Goal: Communication & Community: Participate in discussion

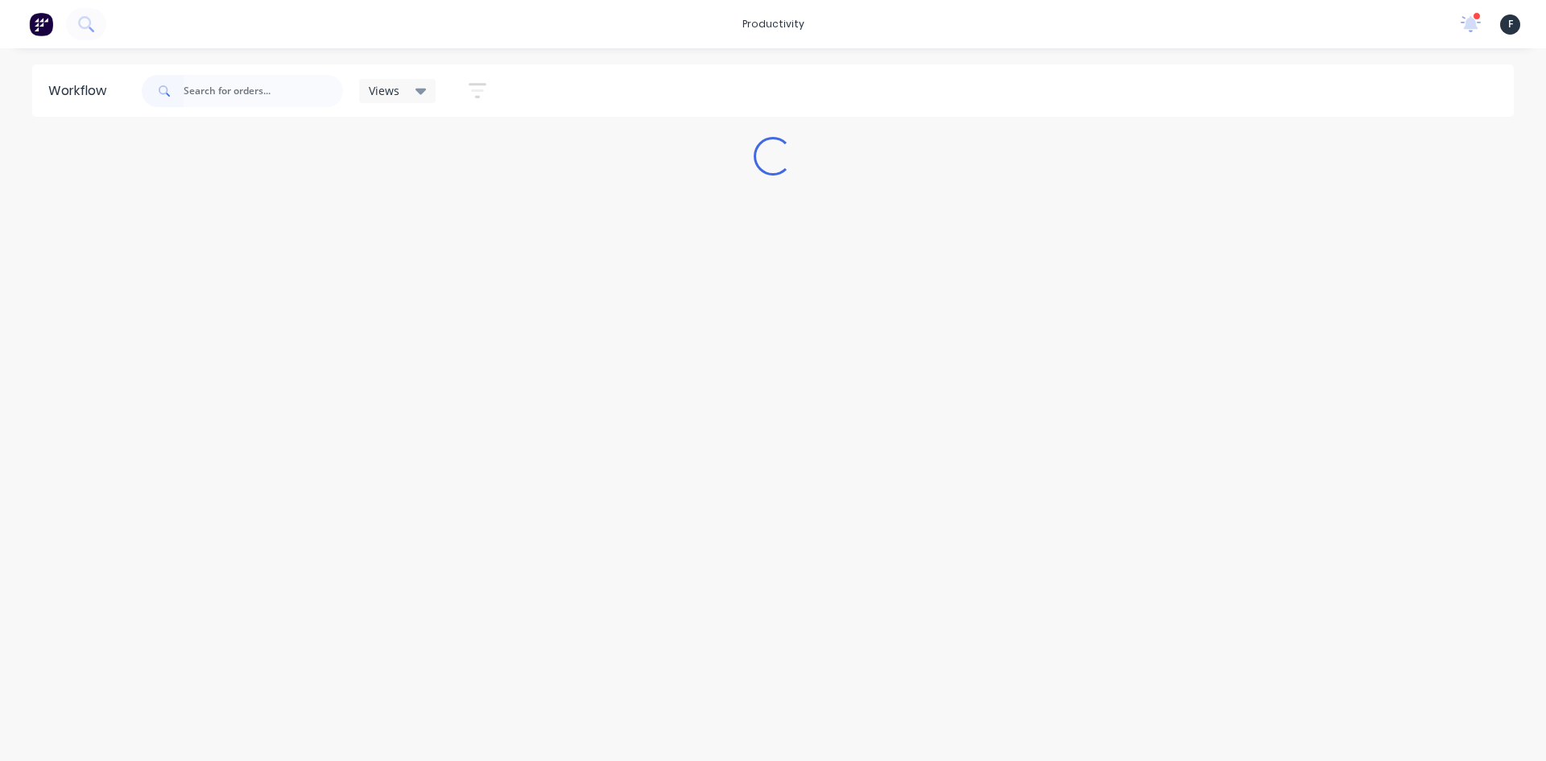
click at [200, 87] on input "text" at bounding box center [263, 91] width 159 height 32
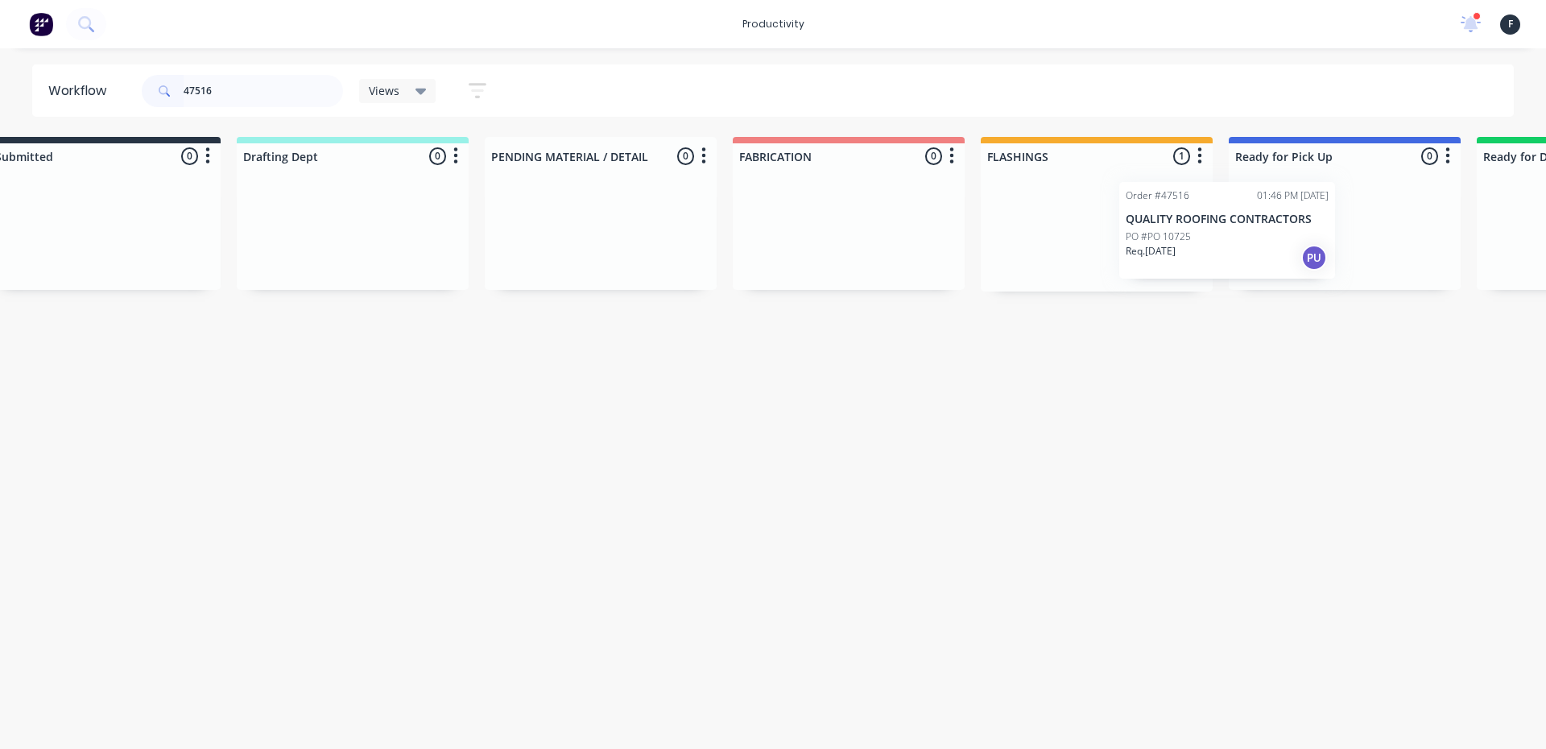
drag, startPoint x: 1137, startPoint y: 239, endPoint x: 1271, endPoint y: 239, distance: 134.4
click at [1268, 239] on div "Submitted 0 Sort By Created date Required date Order number Customer name Most …" at bounding box center [1284, 214] width 2685 height 155
type input "47516"
click at [1273, 239] on p "PO #PO 10725" at bounding box center [1272, 236] width 65 height 14
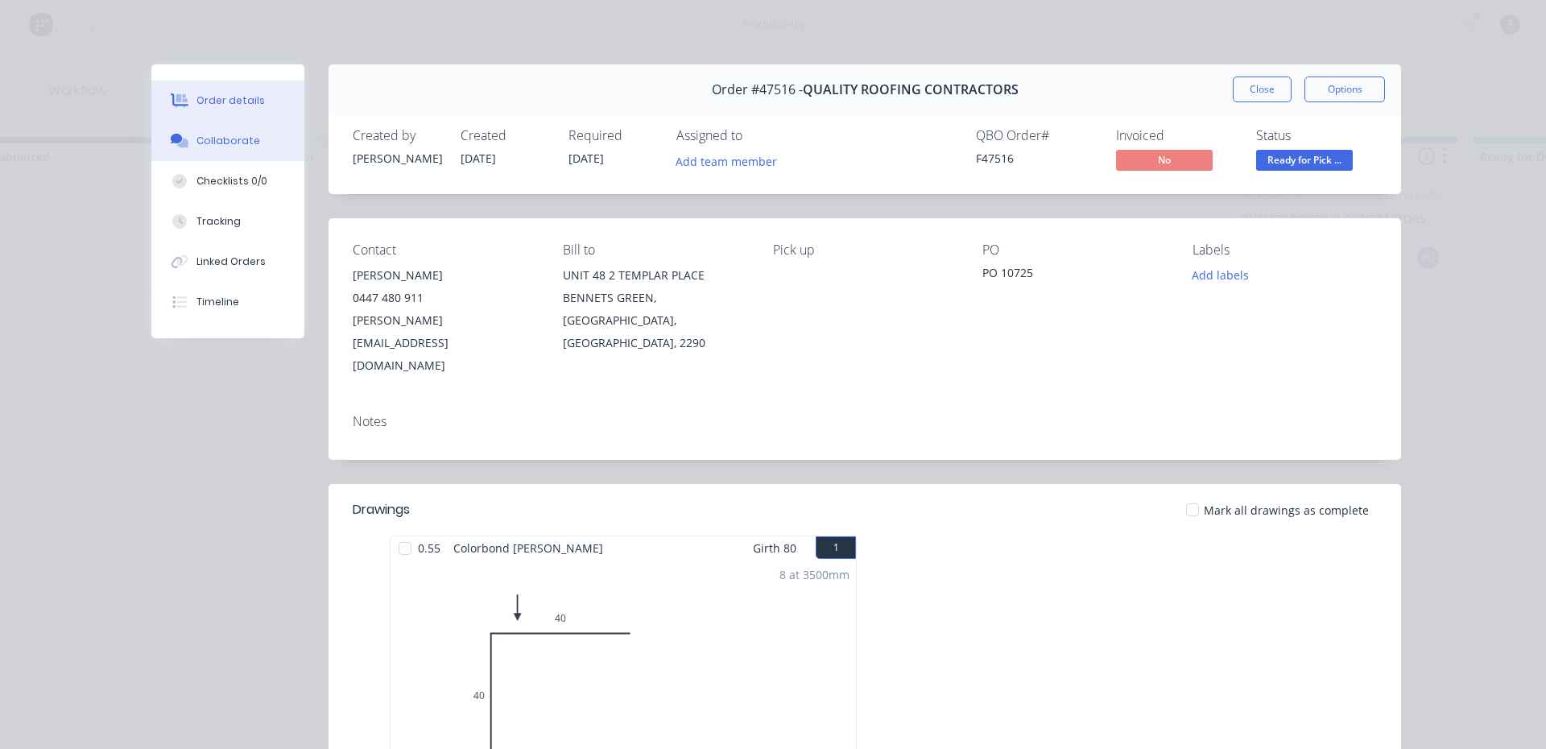
click at [233, 127] on button "Collaborate" at bounding box center [227, 141] width 153 height 40
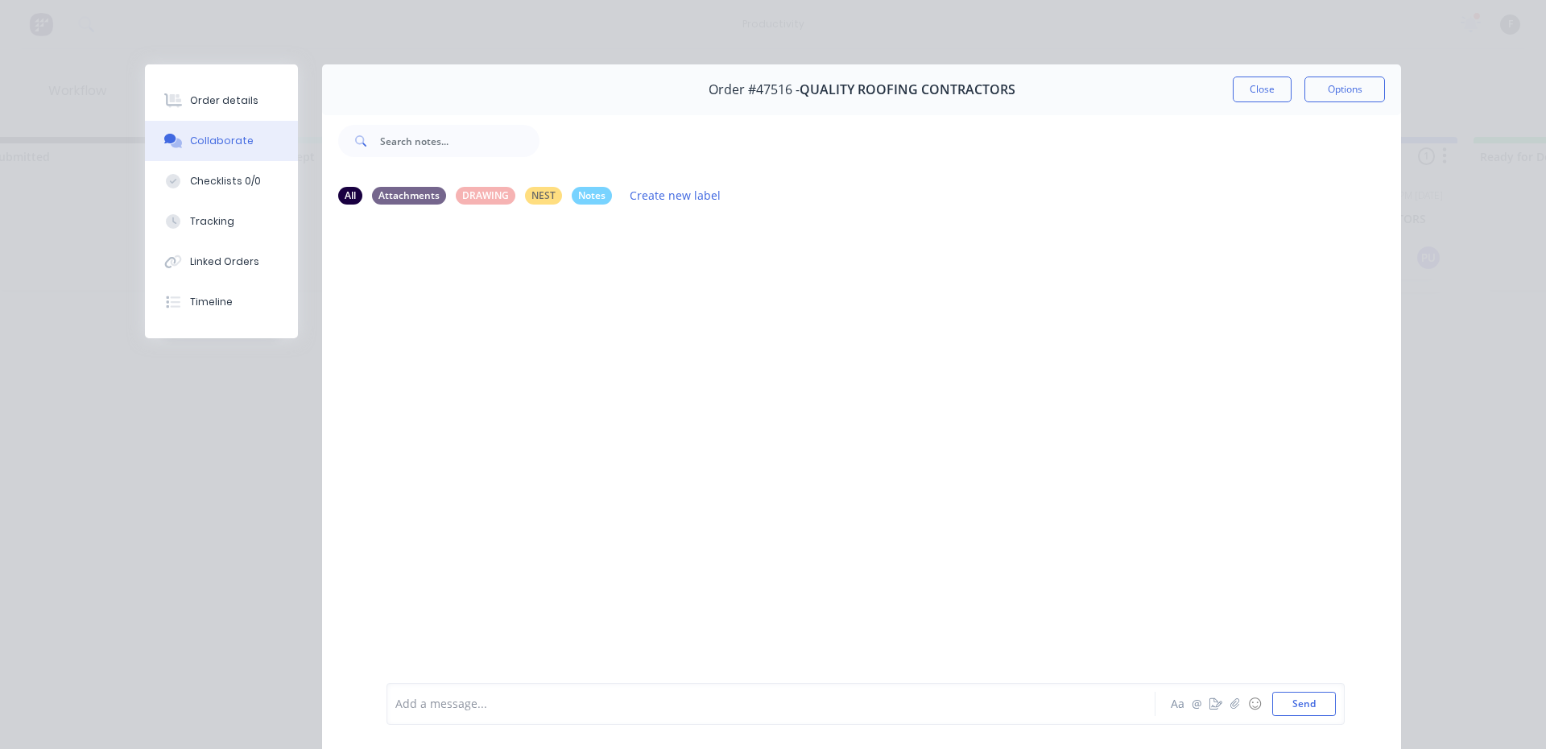
click at [487, 693] on div "Add a message..." at bounding box center [747, 703] width 705 height 24
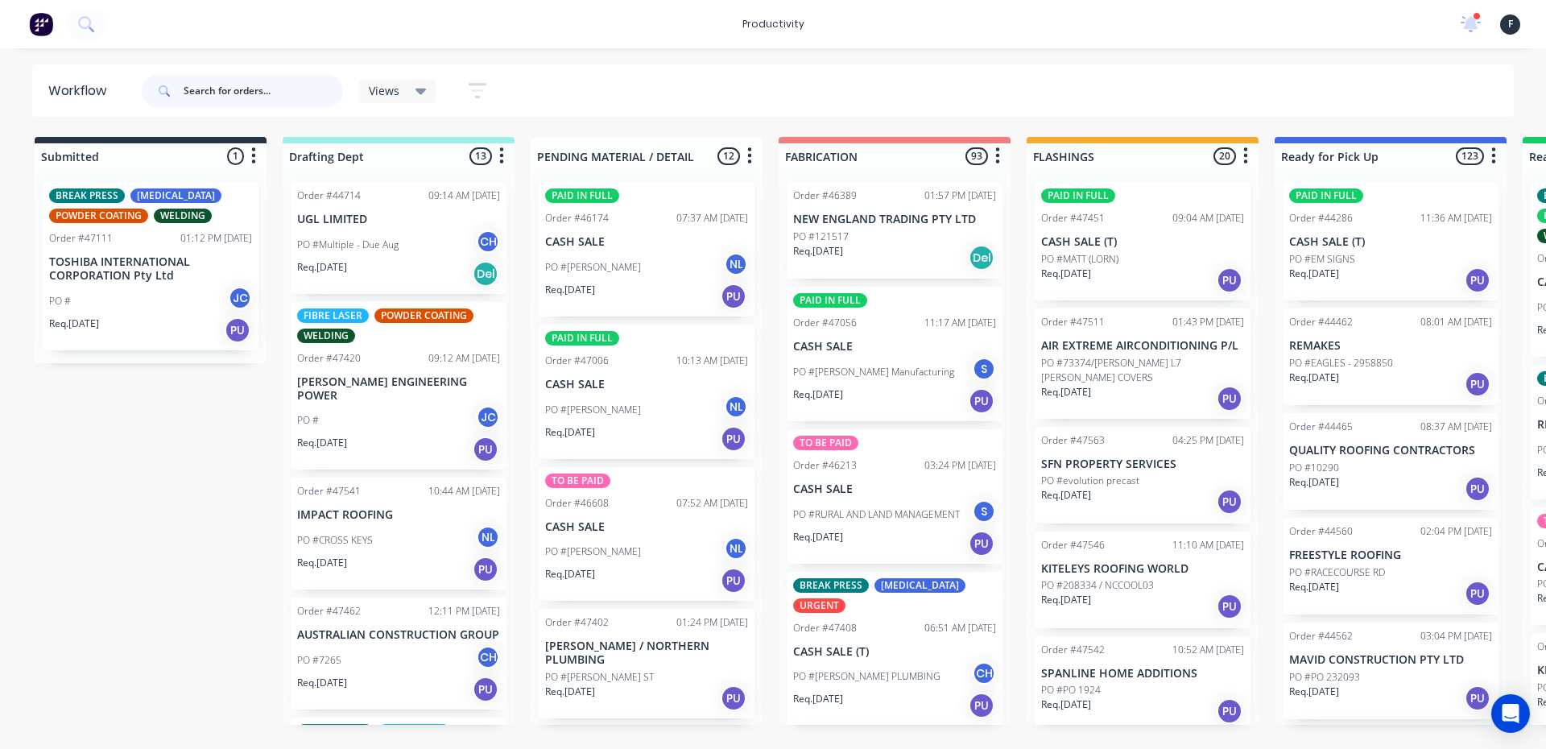
drag, startPoint x: 262, startPoint y: 88, endPoint x: 284, endPoint y: 101, distance: 25.3
click at [264, 89] on input "text" at bounding box center [263, 91] width 159 height 32
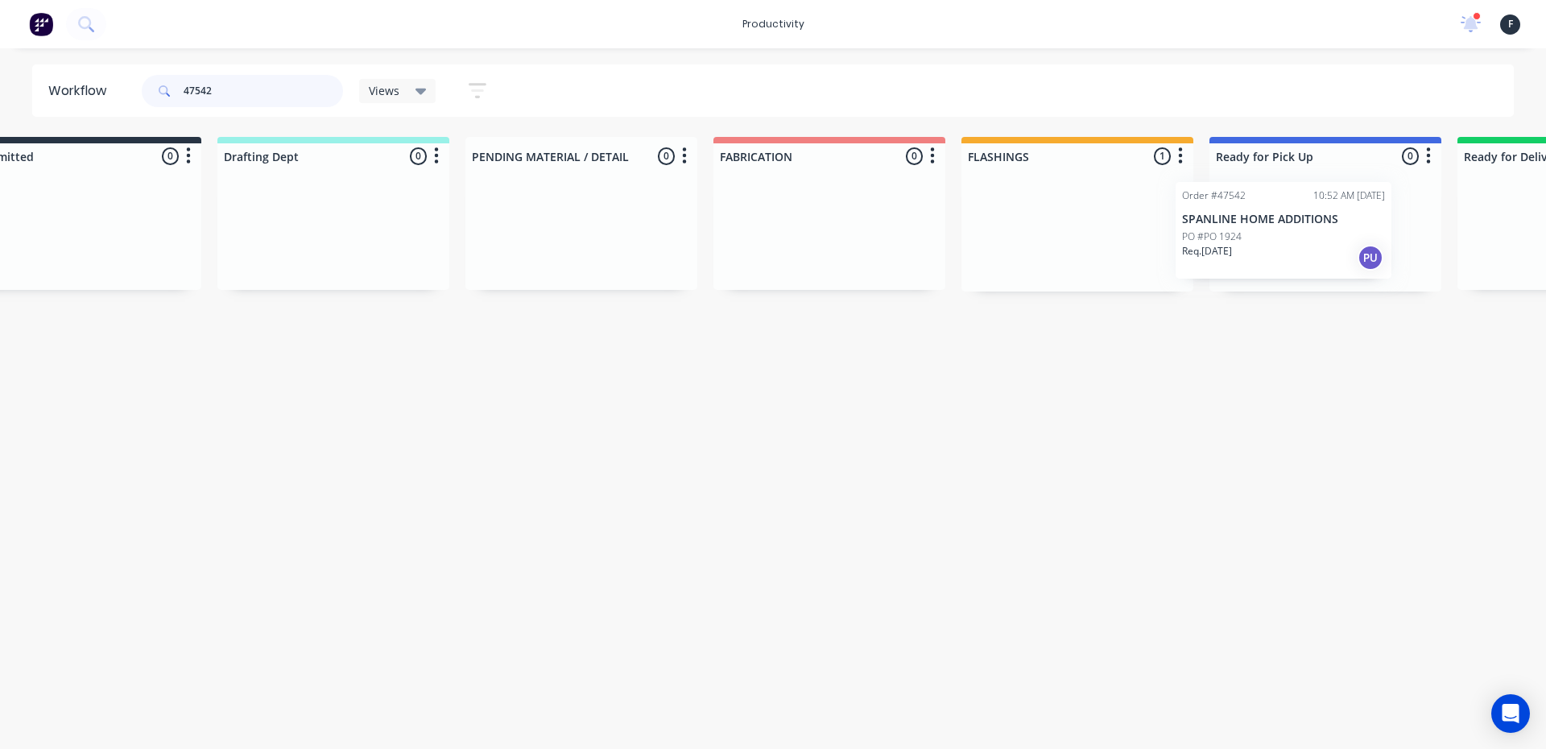
drag, startPoint x: 1104, startPoint y: 234, endPoint x: 1265, endPoint y: 231, distance: 160.2
click at [1265, 231] on div "Submitted 0 Sort By Created date Required date Order number Customer name Most …" at bounding box center [1265, 214] width 2685 height 155
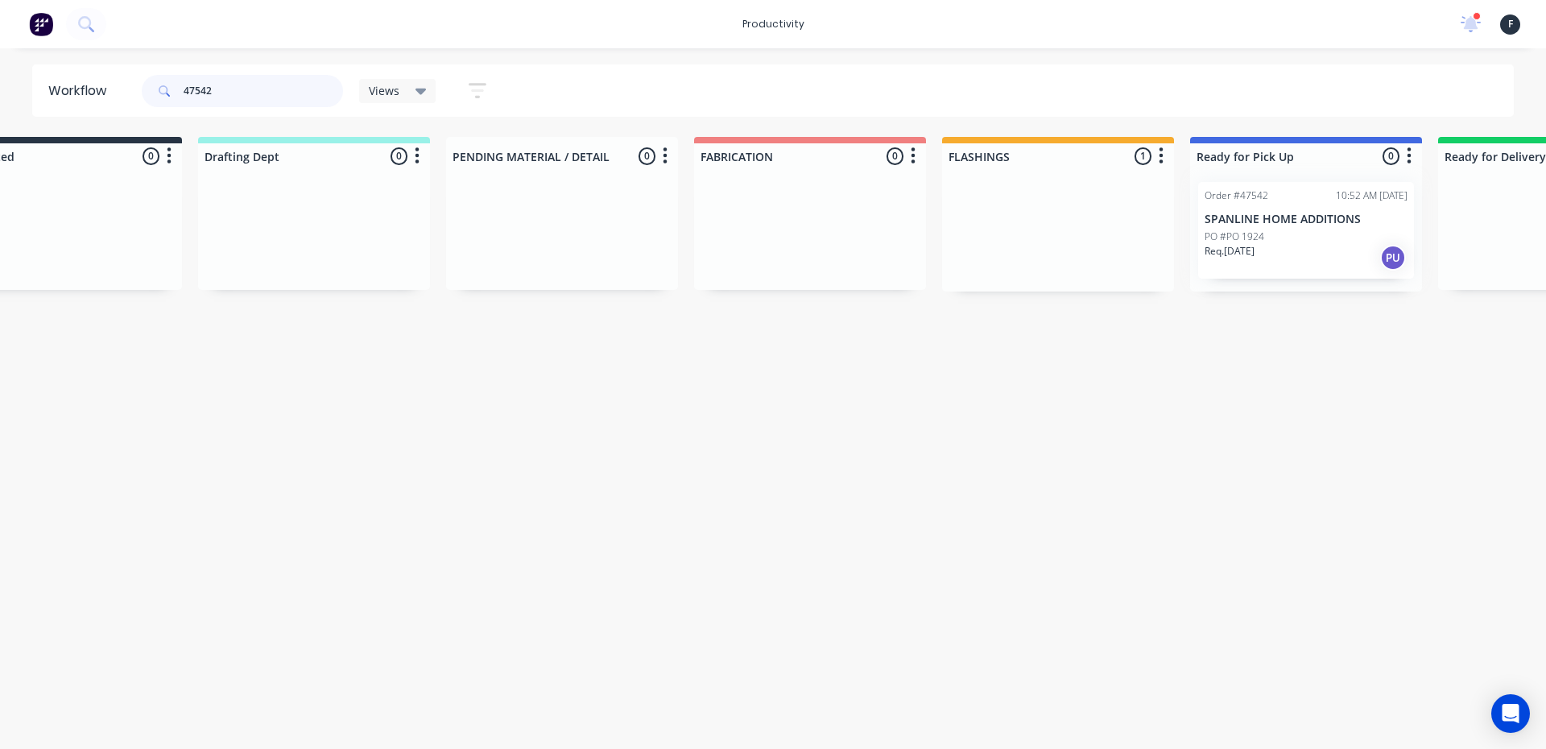
type input "47542"
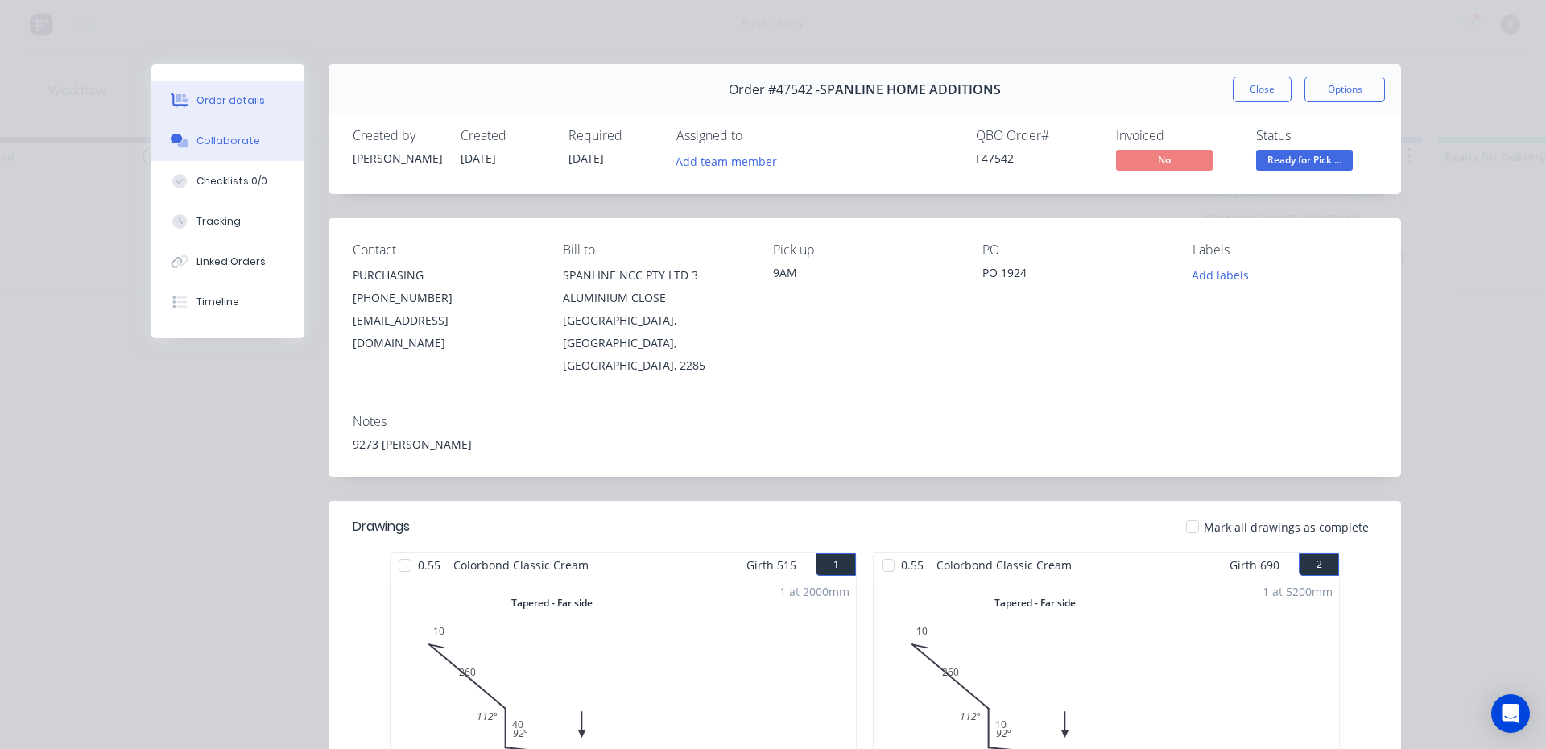
click at [237, 142] on div "Collaborate" at bounding box center [228, 141] width 64 height 14
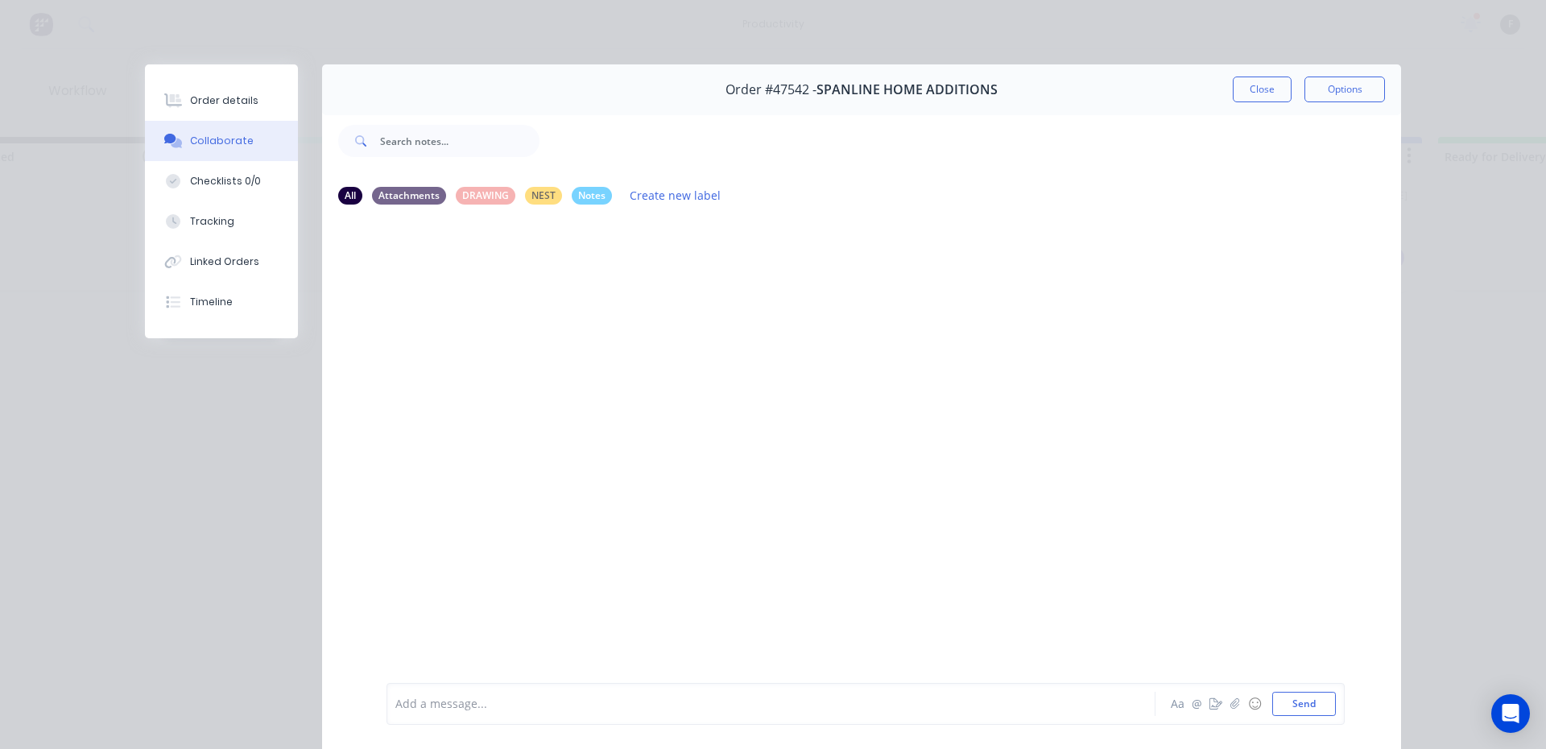
click at [580, 710] on div at bounding box center [748, 704] width 704 height 17
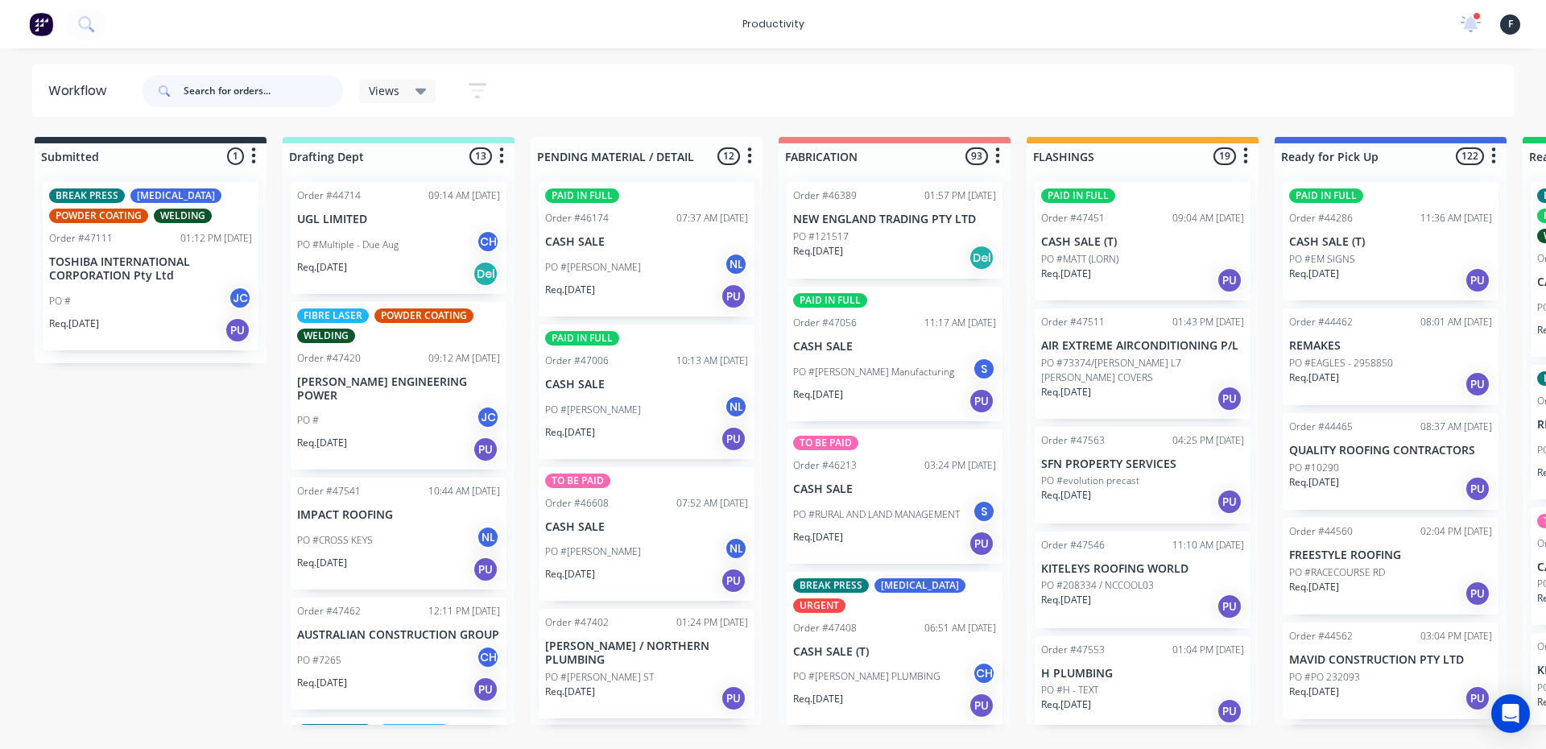
click at [218, 101] on input "text" at bounding box center [263, 91] width 159 height 32
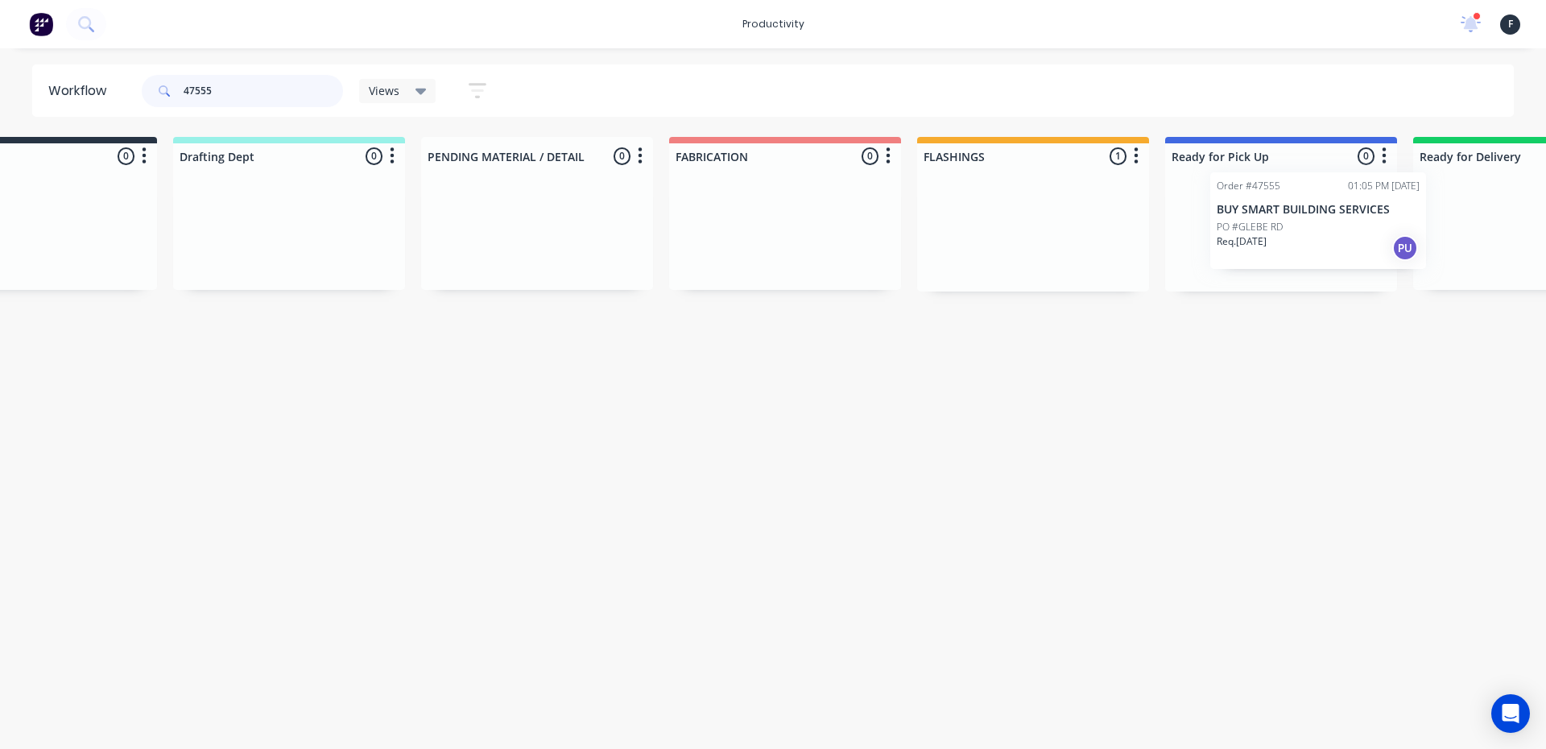
drag, startPoint x: 1129, startPoint y: 236, endPoint x: 1288, endPoint y: 233, distance: 159.4
click at [1288, 233] on div "Submitted 0 Sort By Created date Required date Order number Customer name Most …" at bounding box center [1220, 214] width 2685 height 155
type input "47555"
click at [1249, 242] on div "PO #GLEBE RD" at bounding box center [1274, 236] width 203 height 14
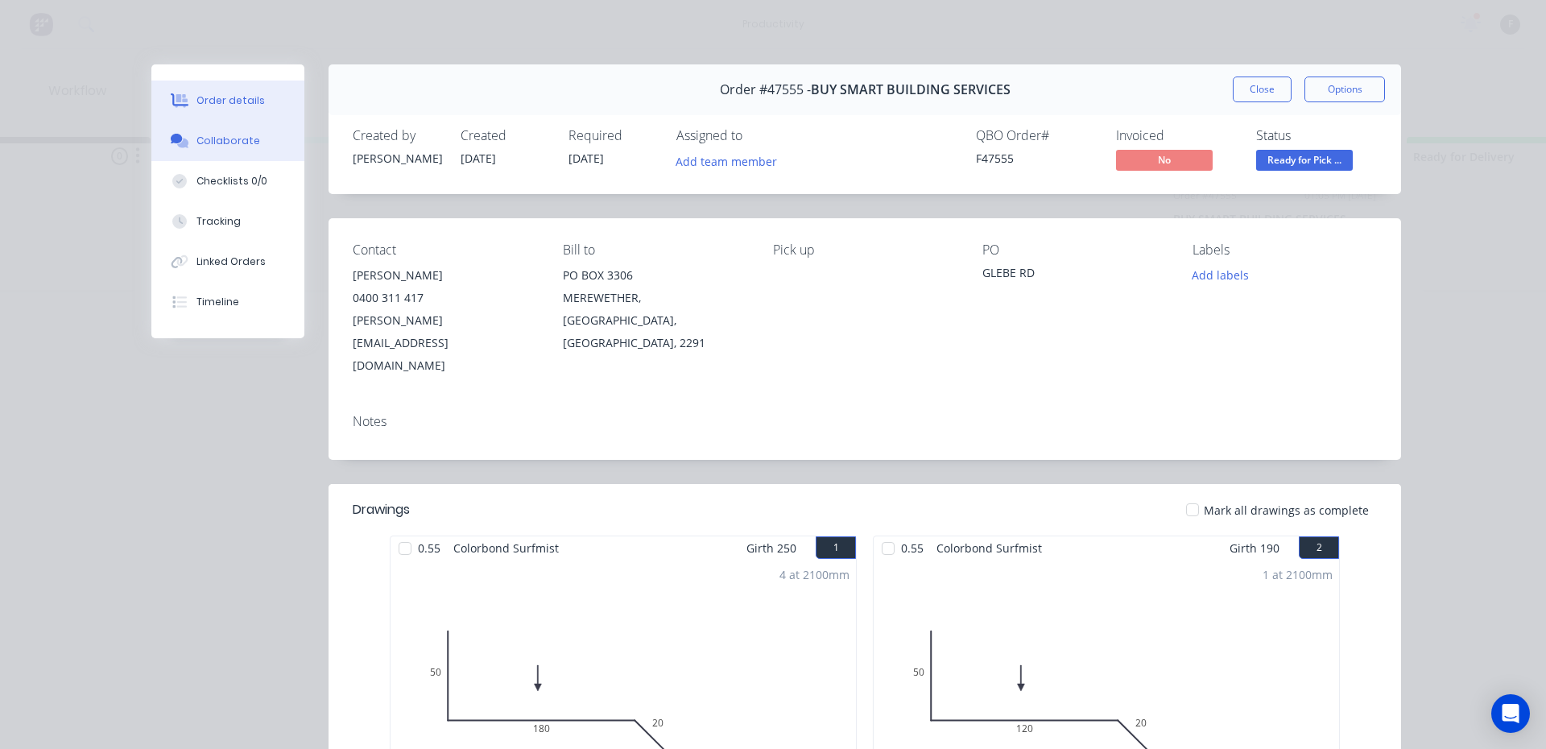
click at [256, 150] on button "Collaborate" at bounding box center [227, 141] width 153 height 40
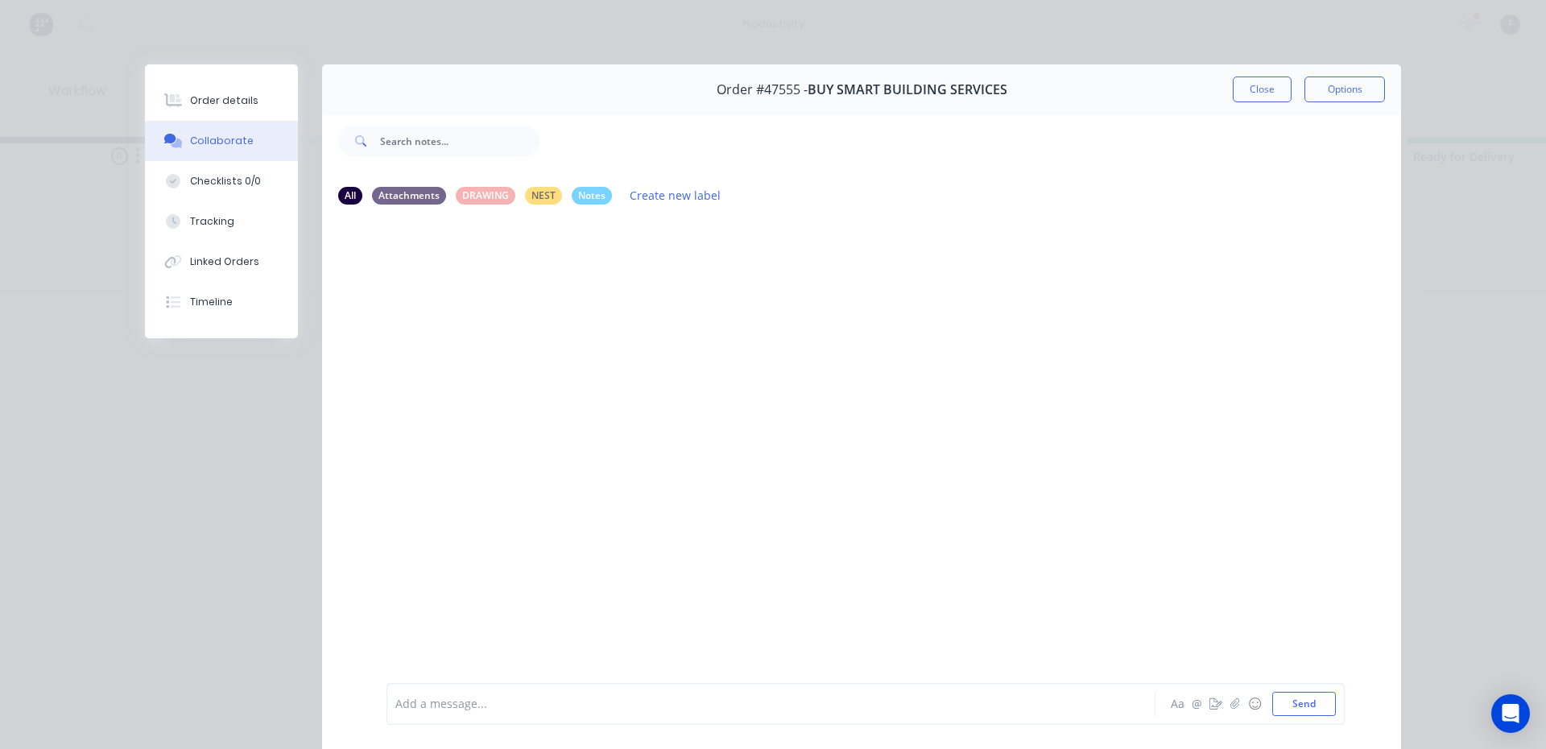
click at [538, 719] on div "Add a message... Aa @ ☺ Send" at bounding box center [865, 704] width 958 height 42
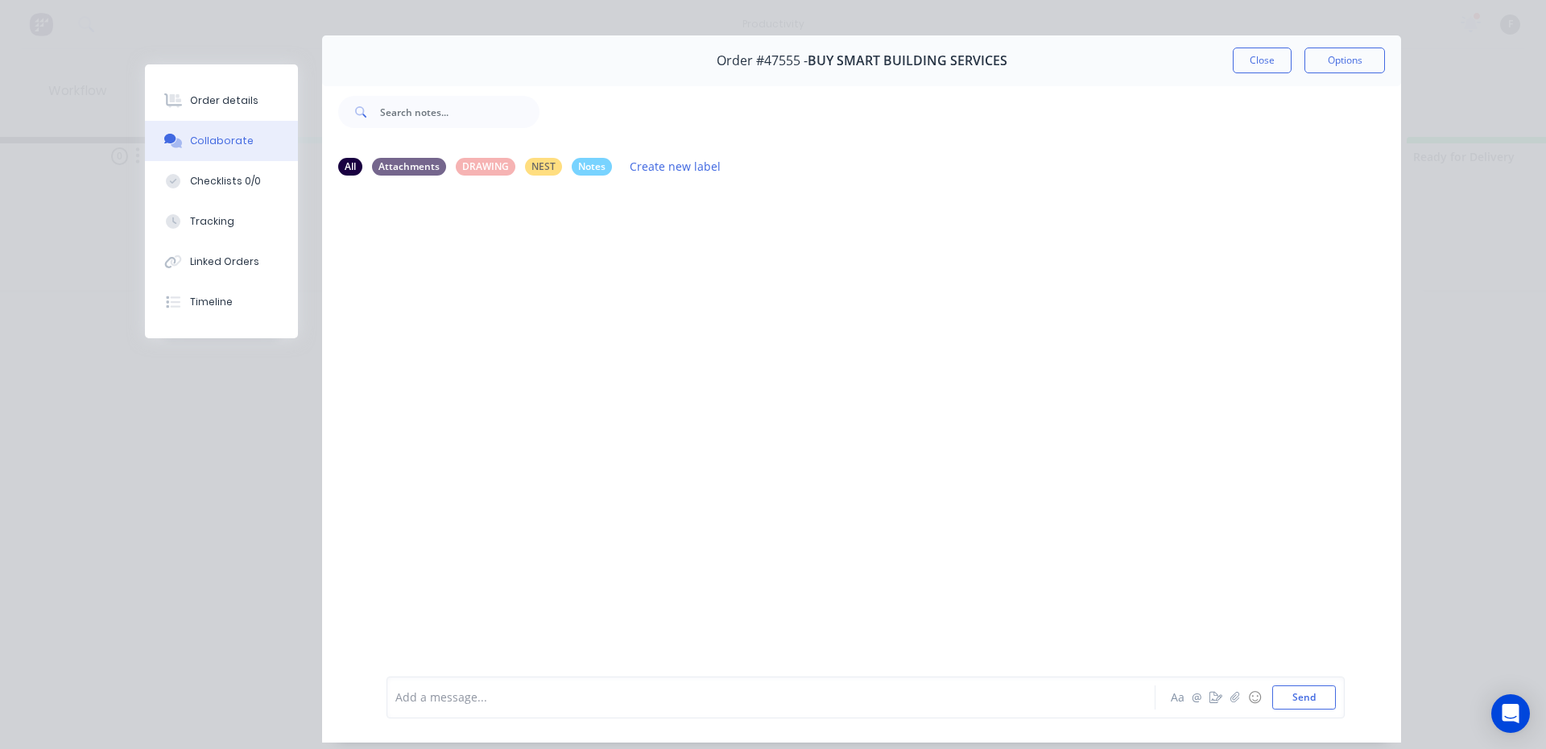
scroll to position [5, 0]
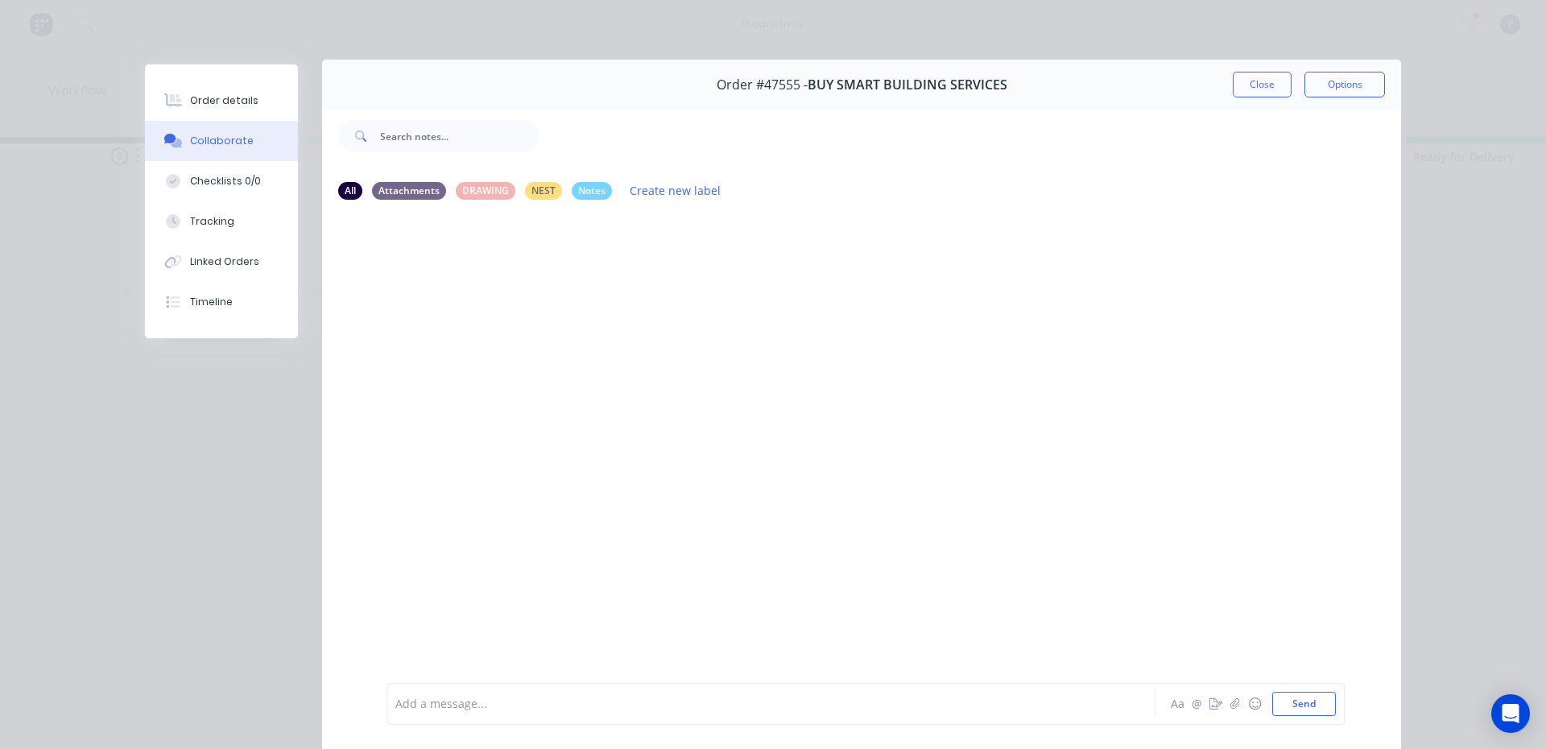
click at [683, 647] on div at bounding box center [861, 444] width 1079 height 463
click at [577, 704] on div at bounding box center [748, 704] width 704 height 17
click at [1263, 89] on button "Close" at bounding box center [1261, 85] width 59 height 26
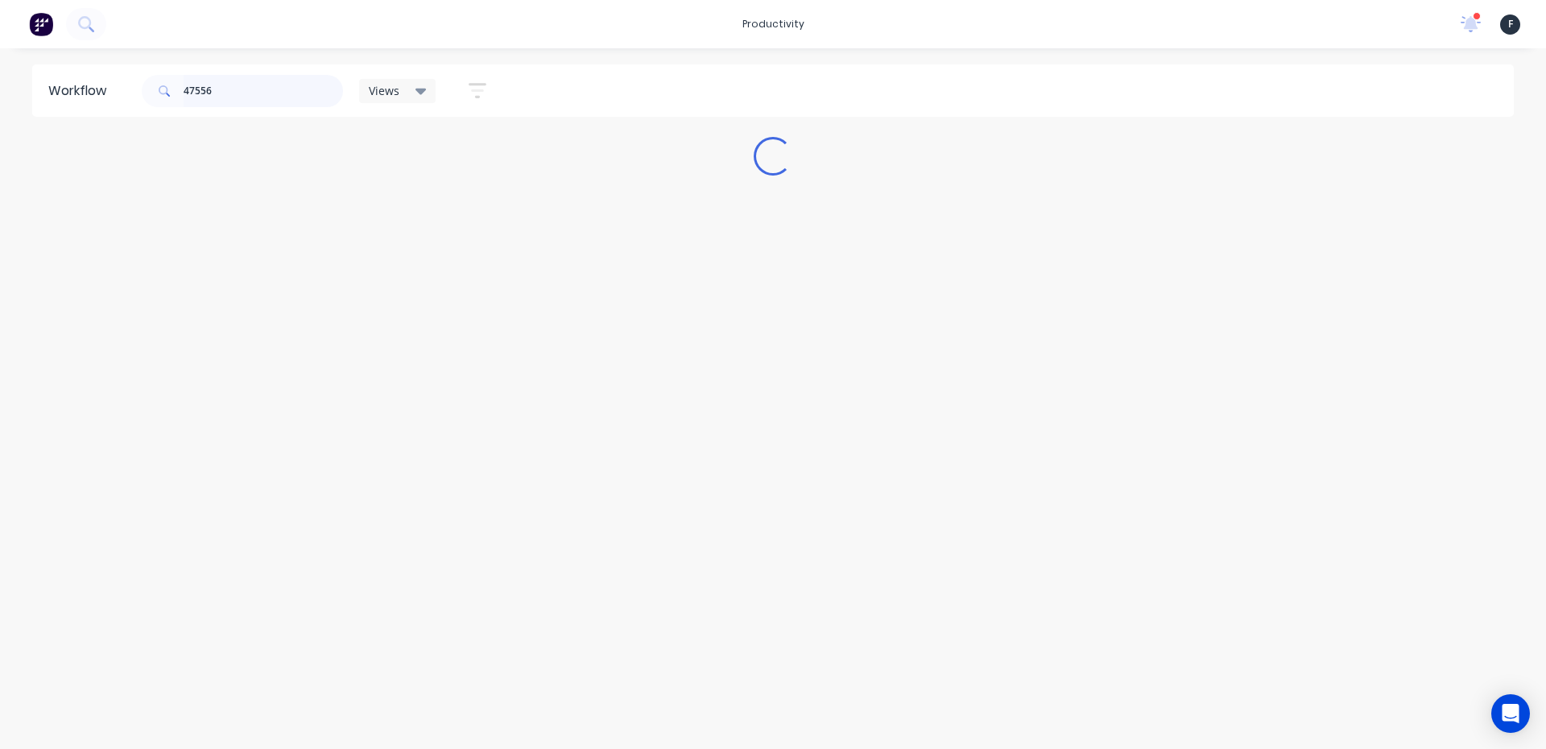
scroll to position [0, 0]
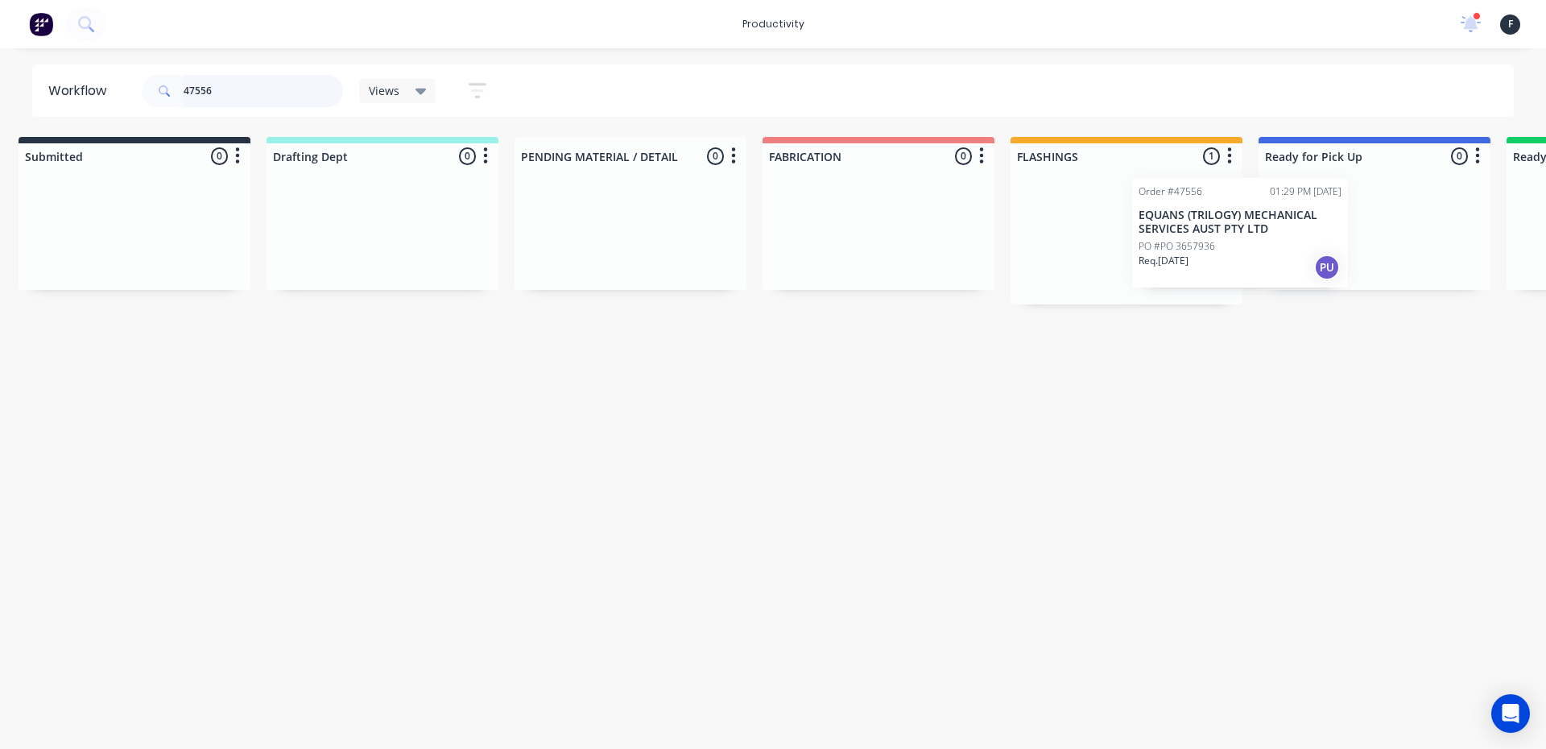
drag, startPoint x: 1098, startPoint y: 247, endPoint x: 1199, endPoint y: 243, distance: 101.5
click at [1199, 243] on div "Order #47556 01:29 PM 04/09/25 EQUANS (TRILOGY) MECHANICAL SERVICES AUST PTY LT…" at bounding box center [1126, 236] width 232 height 135
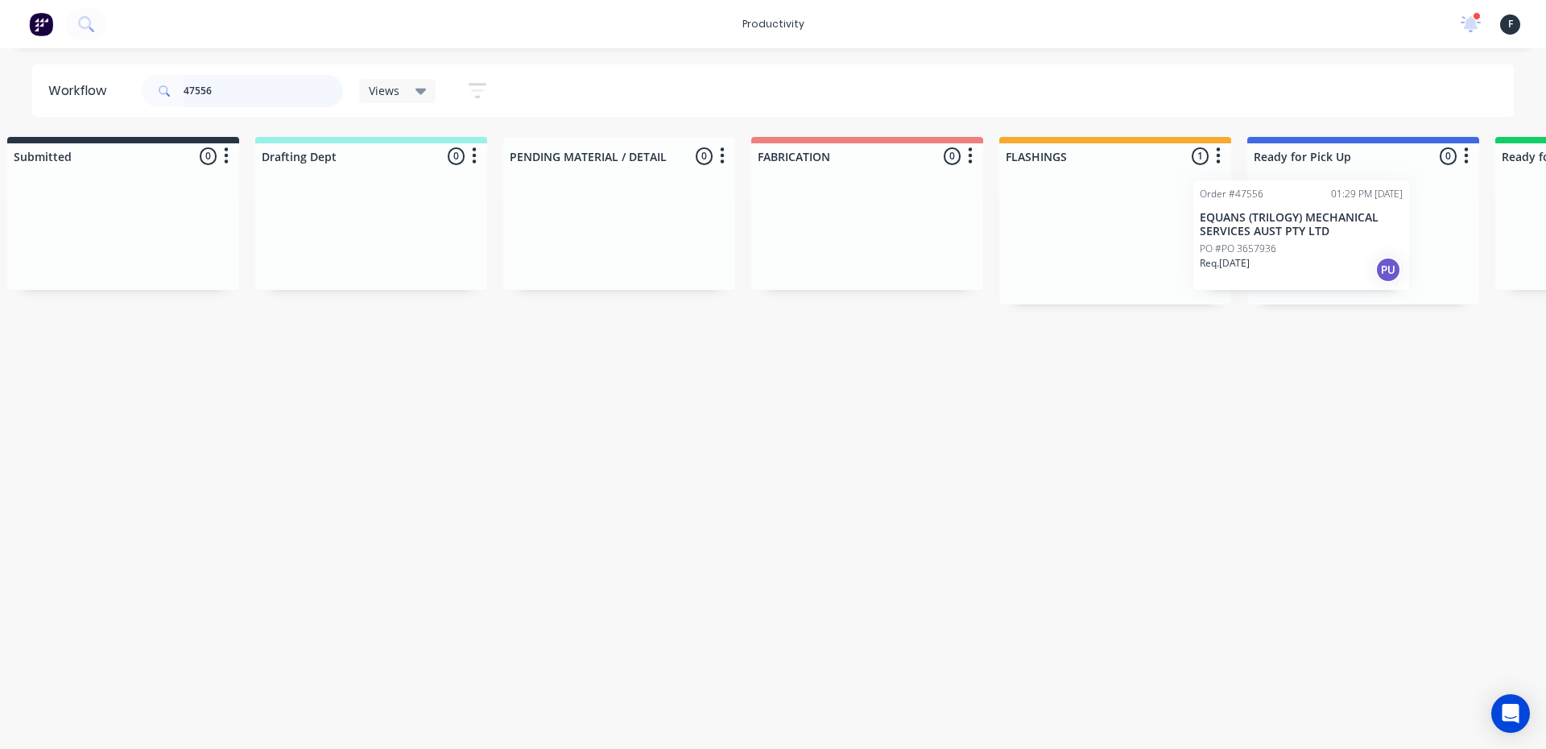
drag, startPoint x: 1169, startPoint y: 246, endPoint x: 1335, endPoint y: 242, distance: 166.7
click at [1338, 242] on div "Submitted 0 Sort By Created date Required date Order number Customer name Most …" at bounding box center [1303, 220] width 2685 height 167
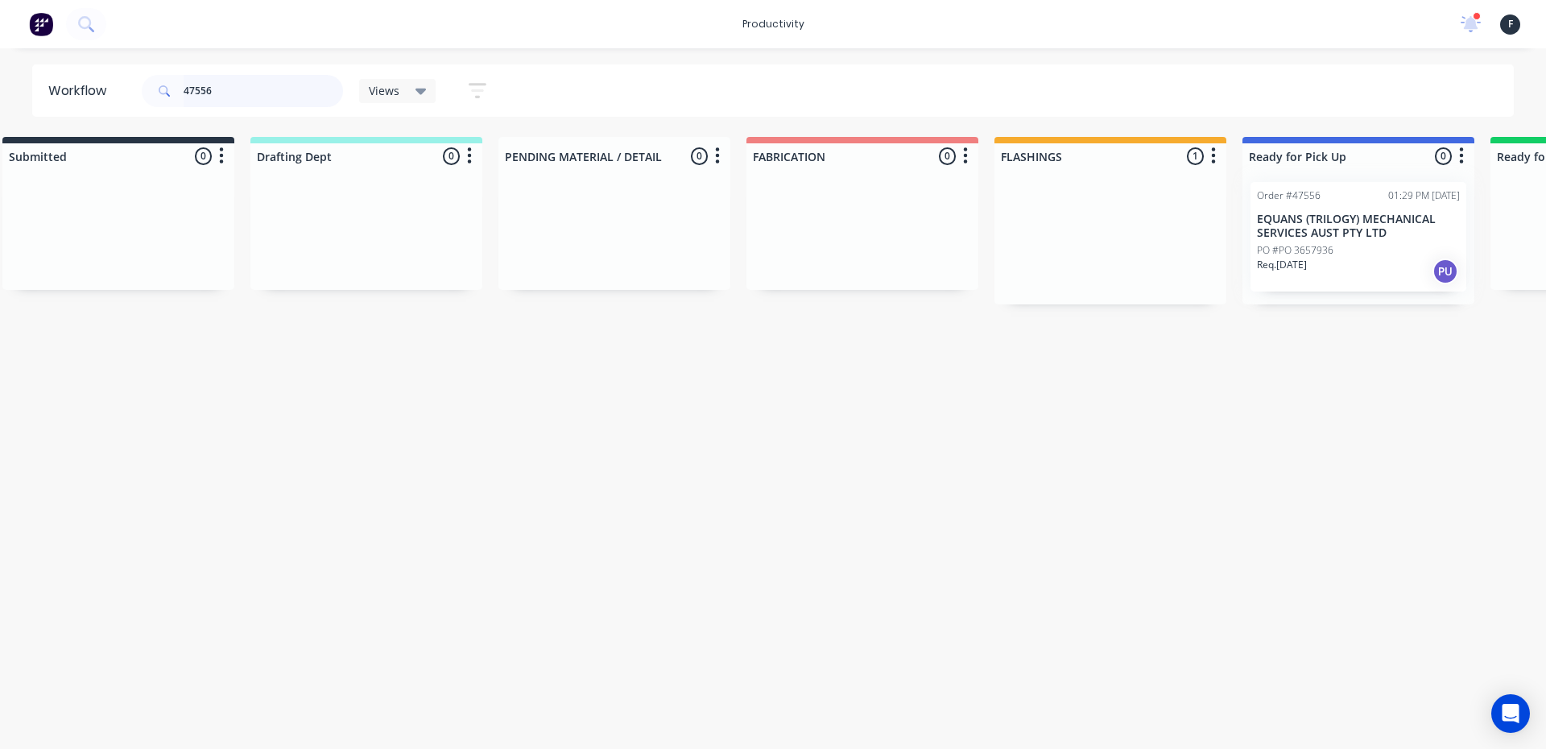
type input "47556"
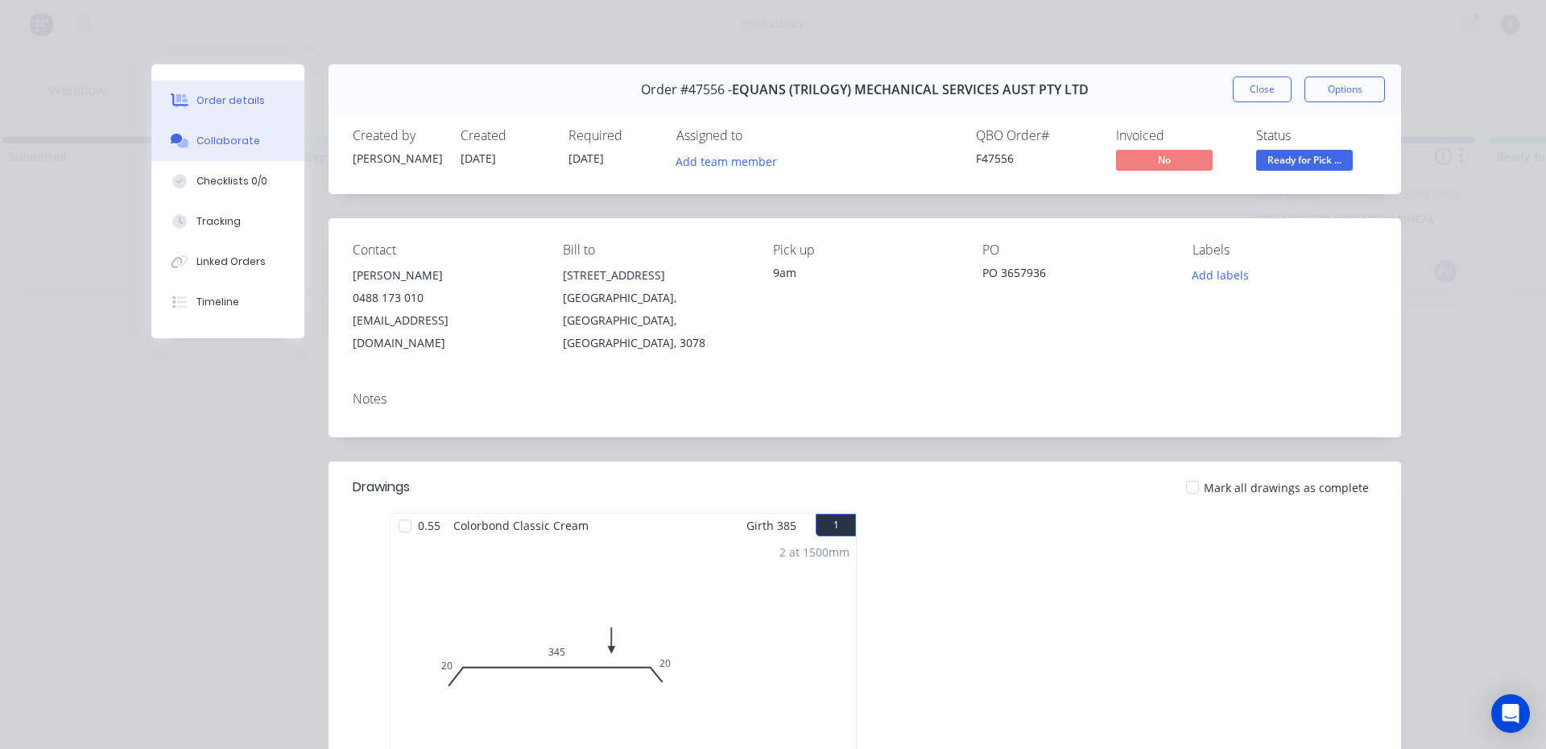
click at [235, 146] on div "Collaborate" at bounding box center [228, 141] width 64 height 14
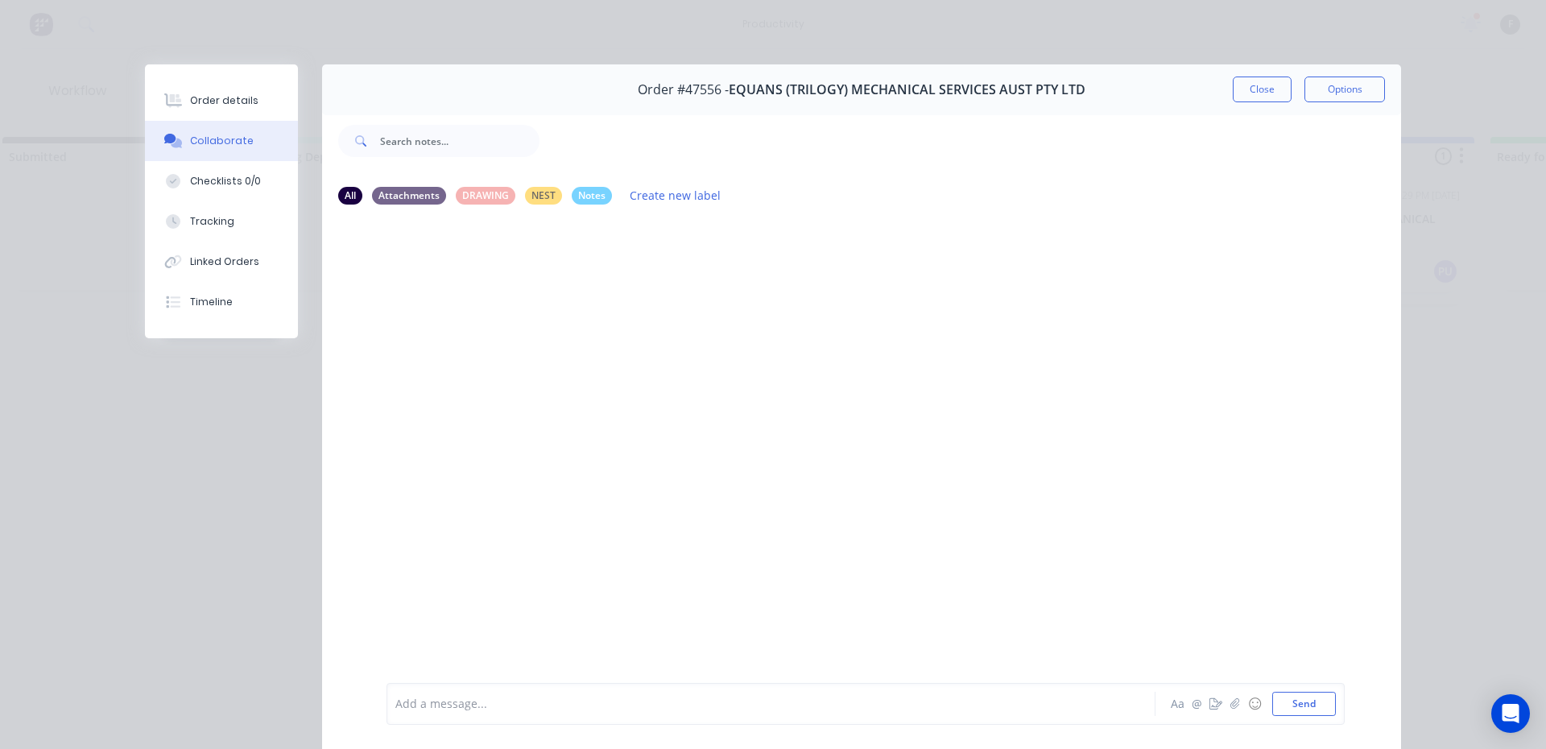
click at [537, 693] on div "Add a message..." at bounding box center [747, 703] width 705 height 24
